Goal: Transaction & Acquisition: Register for event/course

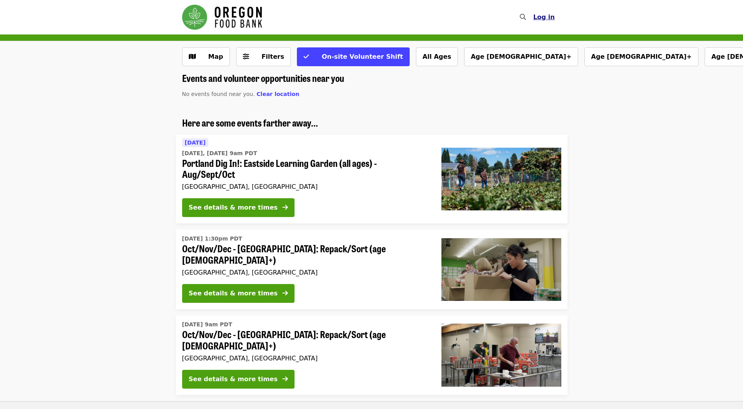
click at [551, 18] on span "Log in" at bounding box center [544, 16] width 22 height 7
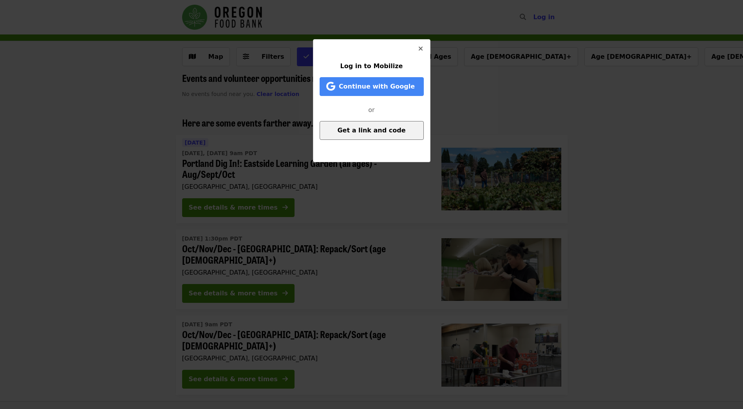
click at [375, 134] on span "Get a link and code" at bounding box center [371, 129] width 68 height 7
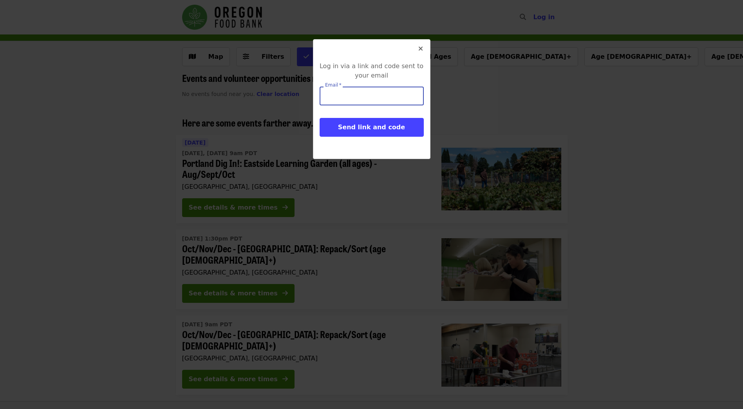
click at [367, 93] on input "Email   *" at bounding box center [371, 96] width 104 height 19
type input "**********"
click at [362, 128] on span "Send link and code" at bounding box center [371, 126] width 67 height 7
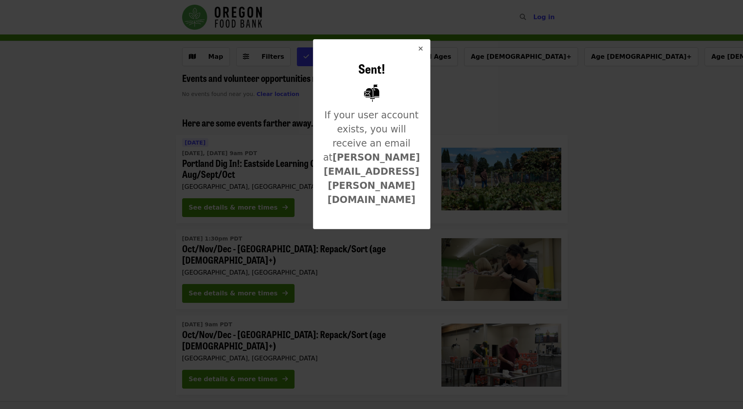
click at [417, 51] on button "Close" at bounding box center [420, 49] width 19 height 19
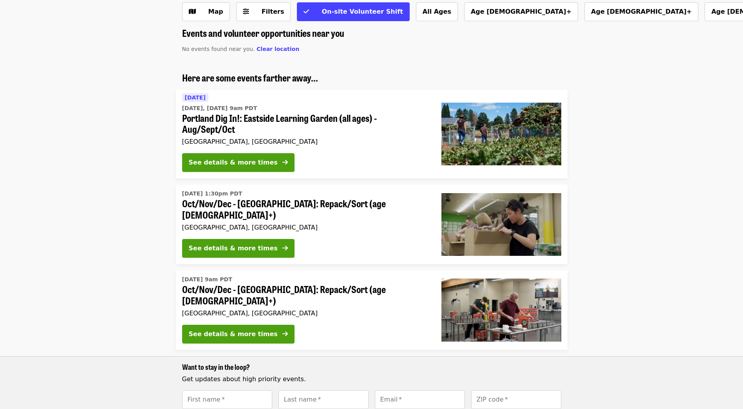
scroll to position [78, 0]
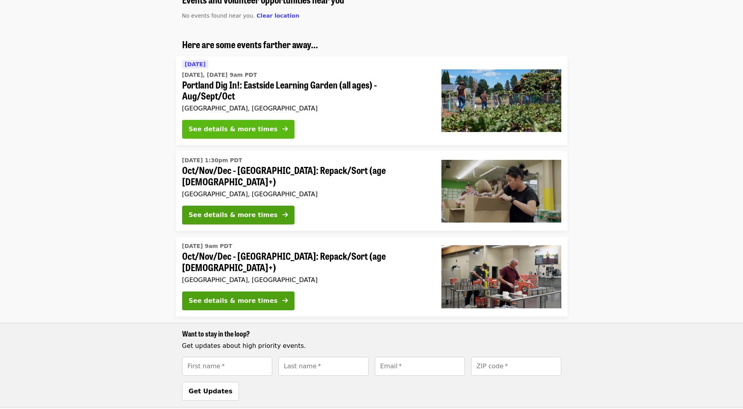
click at [243, 124] on button "See details & more times" at bounding box center [238, 129] width 112 height 19
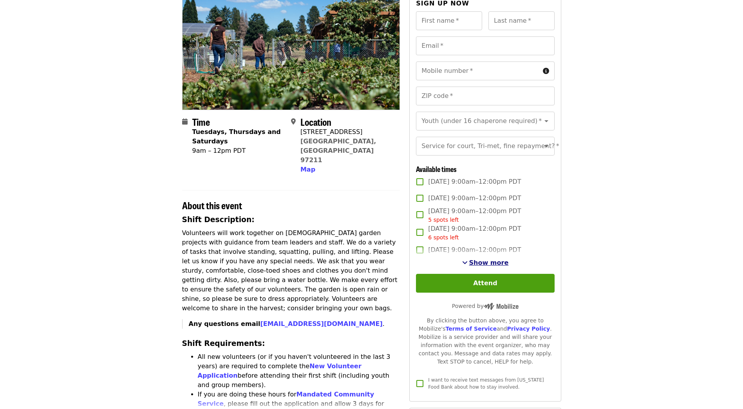
click at [483, 266] on span "Show more" at bounding box center [489, 262] width 40 height 7
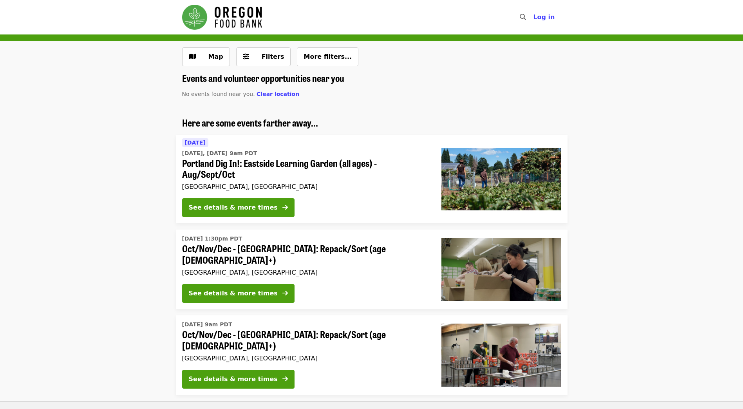
scroll to position [78, 0]
